Goal: Transaction & Acquisition: Purchase product/service

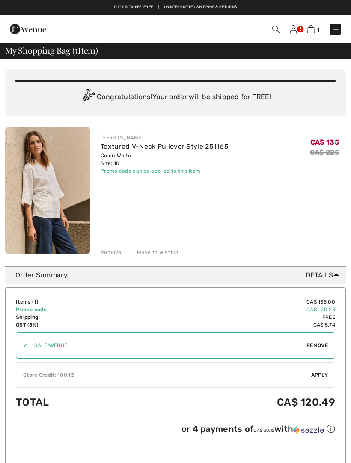
click at [334, 30] on img at bounding box center [335, 29] width 9 height 9
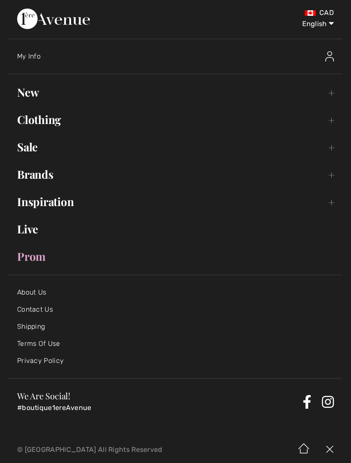
click at [28, 96] on link "New Toggle submenu" at bounding box center [176, 92] width 334 height 19
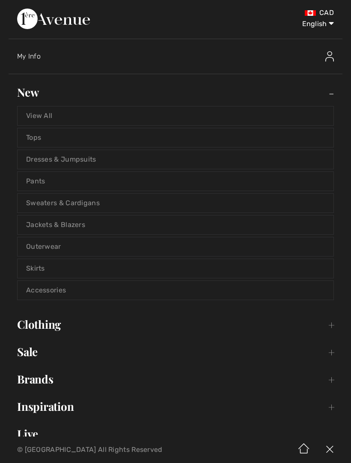
click at [36, 168] on link "Dresses & Jumpsuits" at bounding box center [176, 159] width 316 height 19
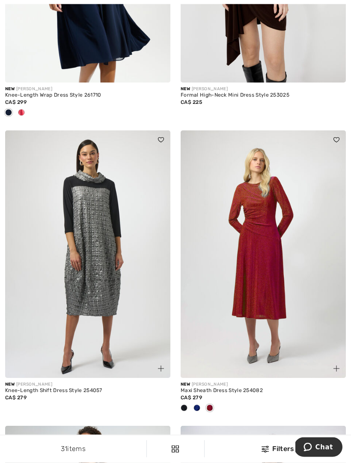
scroll to position [589, 0]
click at [88, 279] on img at bounding box center [87, 255] width 165 height 248
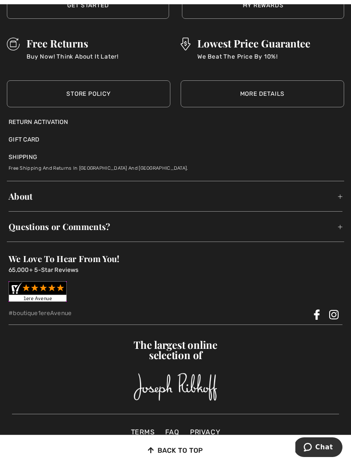
scroll to position [5340, 0]
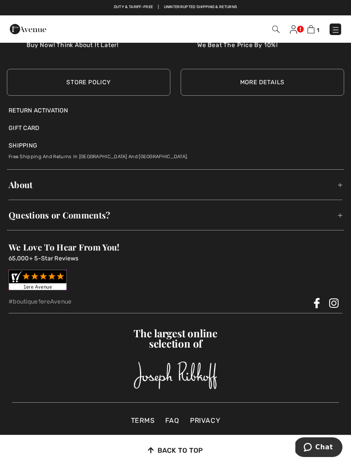
click at [333, 31] on img at bounding box center [335, 29] width 9 height 9
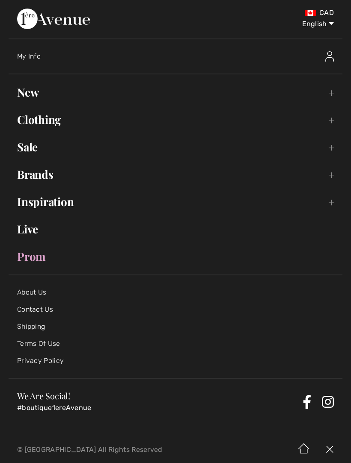
click at [33, 122] on link "Clothing Toggle submenu" at bounding box center [176, 119] width 334 height 19
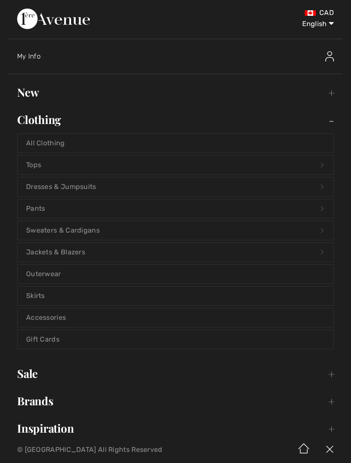
click at [32, 163] on link "Tops Open submenu" at bounding box center [176, 165] width 316 height 19
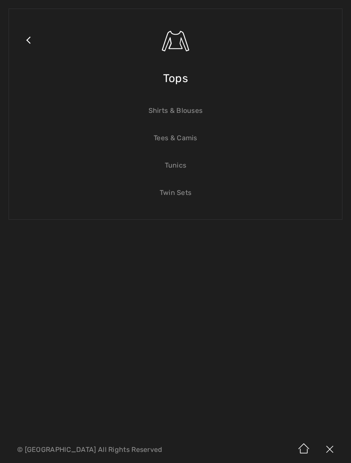
click at [171, 168] on link "Tunics" at bounding box center [176, 165] width 316 height 19
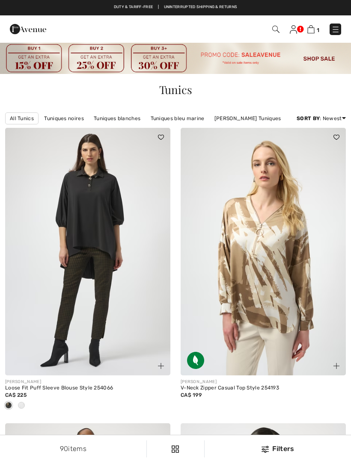
checkbox input "true"
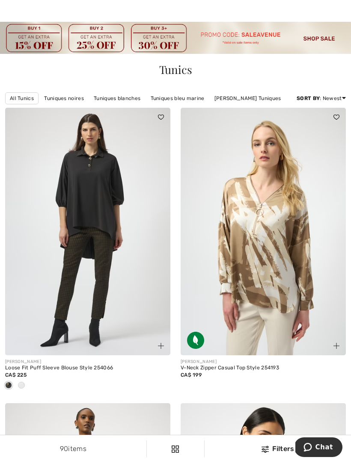
scroll to position [22, 0]
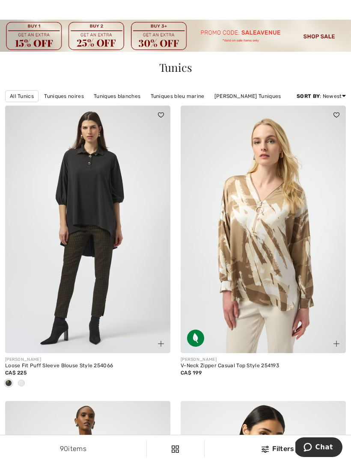
click at [21, 386] on span at bounding box center [21, 383] width 7 height 7
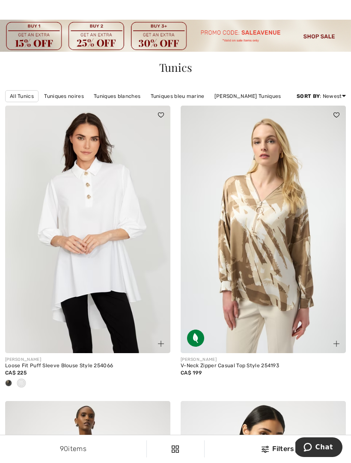
click at [88, 272] on img at bounding box center [87, 230] width 165 height 248
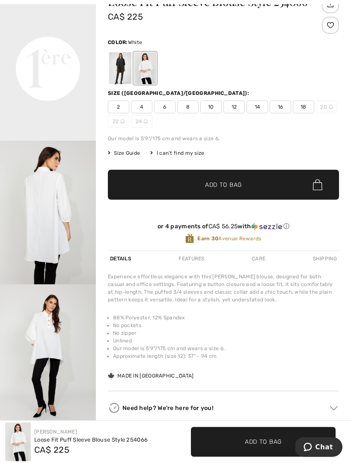
scroll to position [71, 0]
click at [39, 353] on img "4 / 4" at bounding box center [48, 357] width 96 height 144
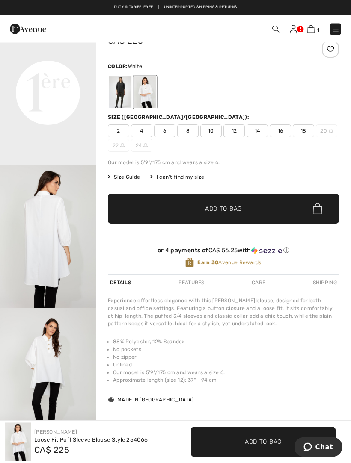
scroll to position [40, 0]
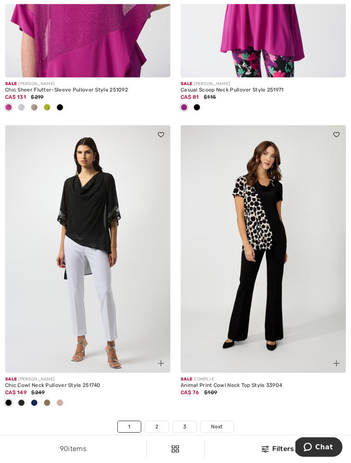
scroll to position [5082, 0]
click at [158, 422] on link "2" at bounding box center [157, 427] width 24 height 11
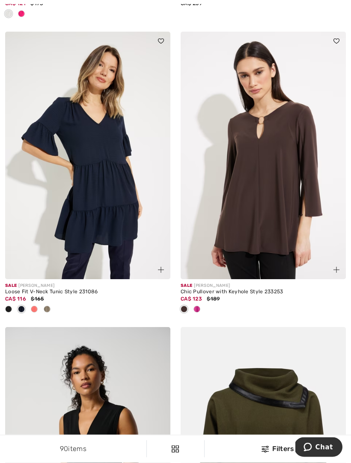
scroll to position [5067, 0]
click at [33, 306] on span at bounding box center [34, 309] width 7 height 7
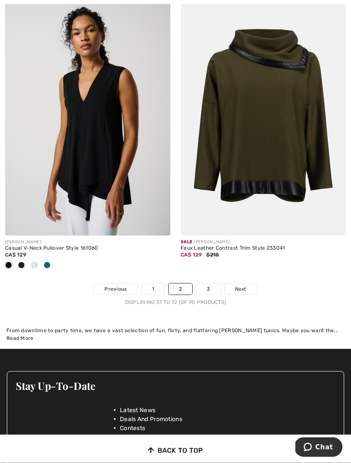
scroll to position [5407, 0]
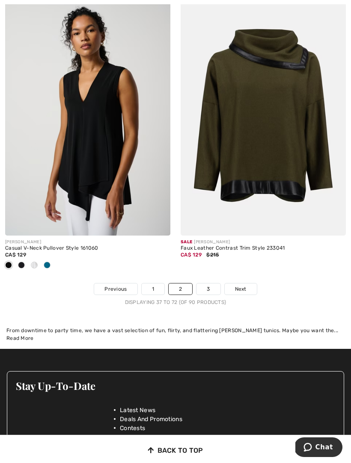
click at [208, 284] on link "3" at bounding box center [208, 289] width 24 height 11
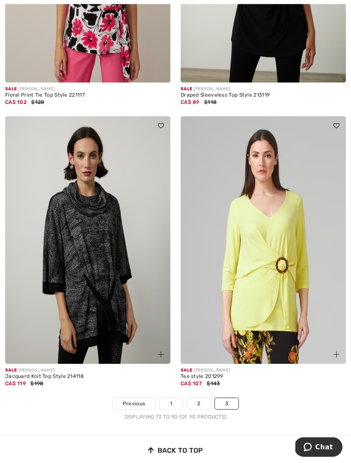
scroll to position [2358, 0]
click at [80, 270] on img at bounding box center [87, 240] width 165 height 248
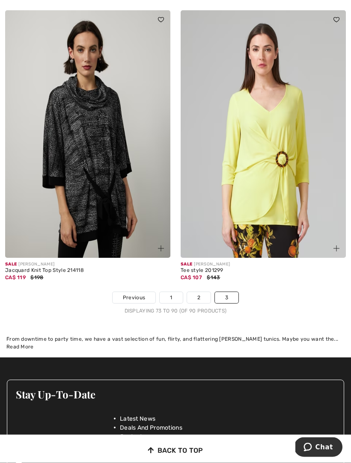
scroll to position [2624, 0]
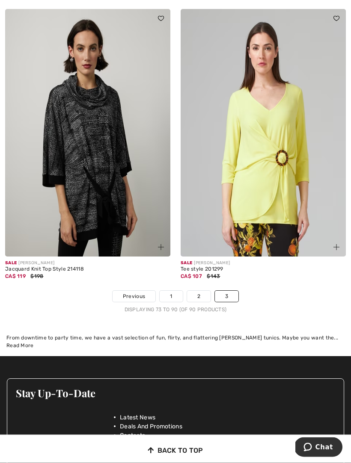
click at [165, 292] on link "1" at bounding box center [171, 296] width 23 height 11
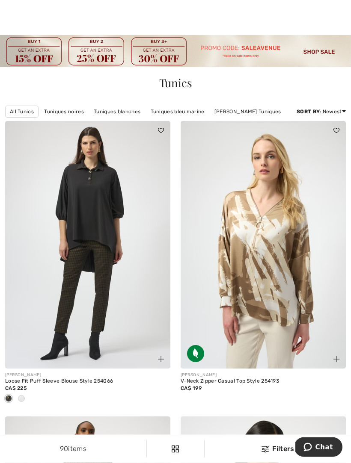
scroll to position [7, 0]
click at [60, 306] on img at bounding box center [87, 245] width 165 height 248
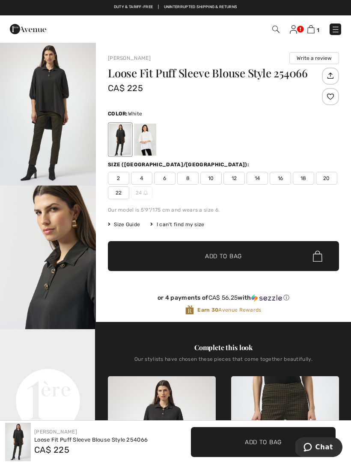
click at [146, 141] on div at bounding box center [145, 140] width 22 height 32
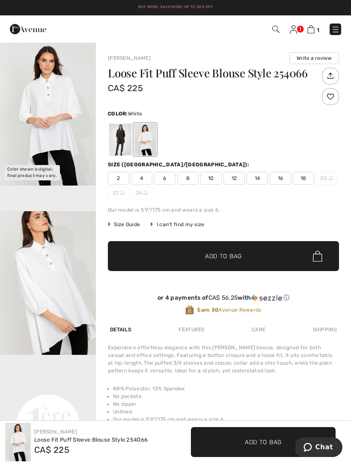
click at [207, 176] on span "10" at bounding box center [210, 178] width 21 height 13
click at [182, 256] on span "✔ Added to Bag Add to Bag" at bounding box center [223, 256] width 231 height 30
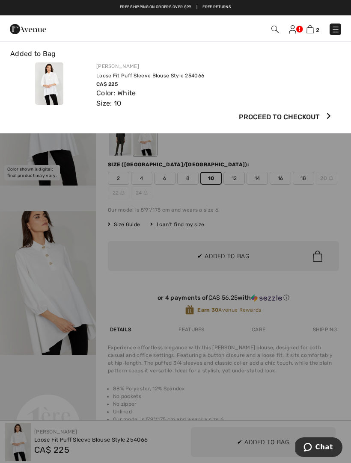
click at [11, 100] on div at bounding box center [49, 85] width 84 height 46
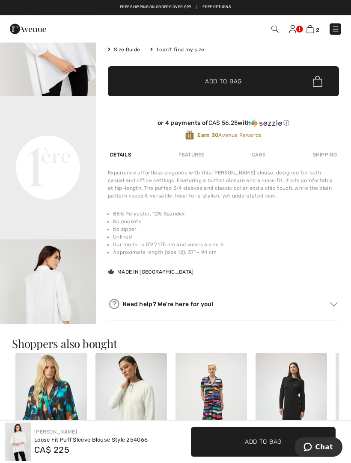
scroll to position [175, 0]
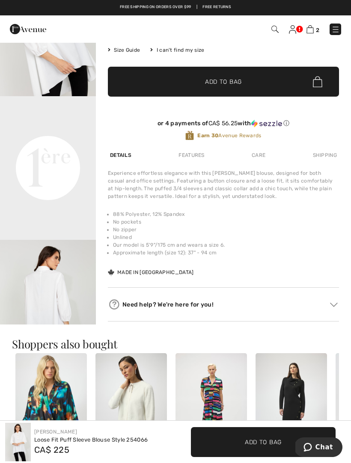
click at [332, 307] on img at bounding box center [334, 305] width 8 height 4
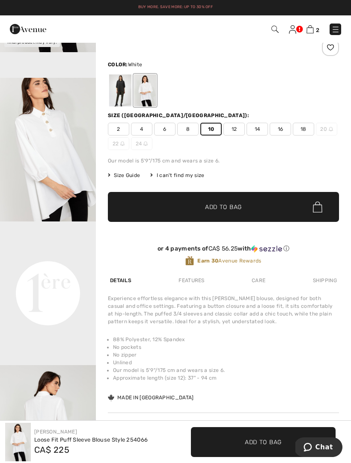
scroll to position [49, 0]
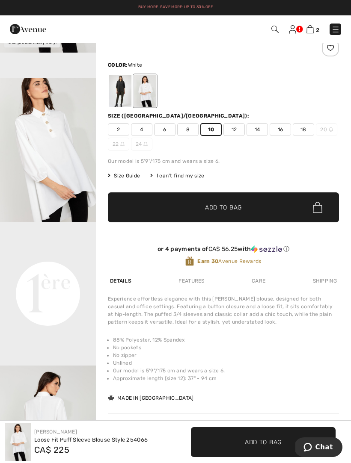
click at [155, 210] on span "✔ Added to Bag Add to Bag" at bounding box center [223, 208] width 231 height 30
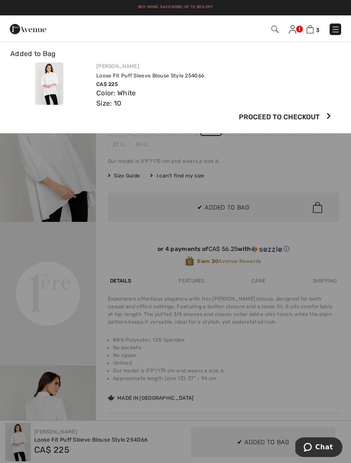
scroll to position [0, 0]
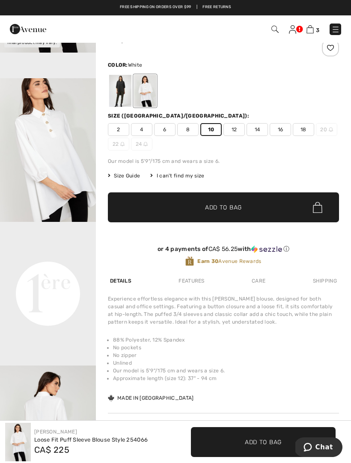
click at [311, 33] on img at bounding box center [309, 29] width 7 height 8
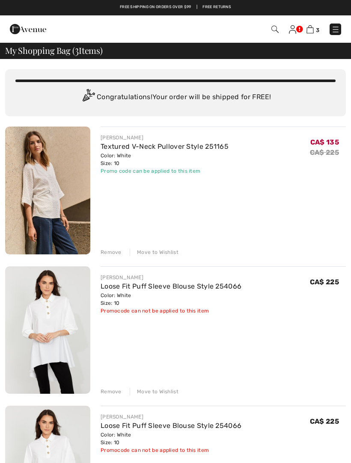
click at [108, 253] on div "Remove" at bounding box center [111, 253] width 21 height 8
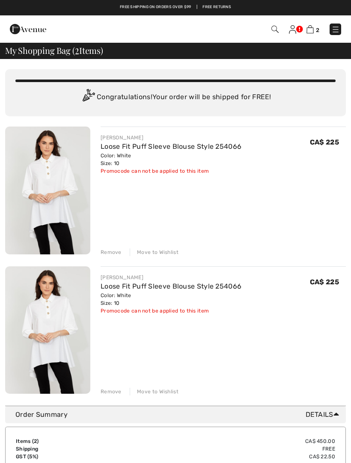
click at [108, 388] on div "Remove" at bounding box center [111, 392] width 21 height 8
